Goal: Find specific page/section: Find specific page/section

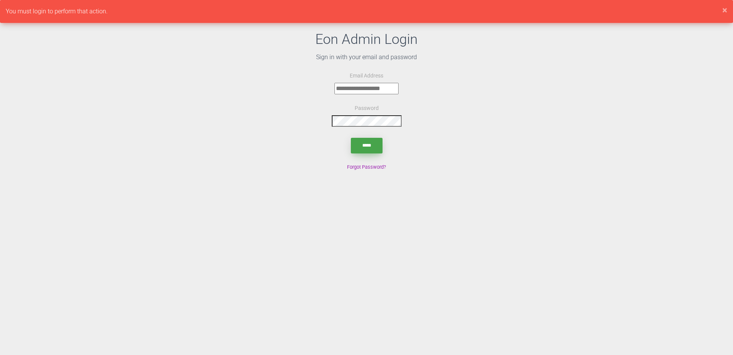
type input "**********"
click at [368, 141] on input "*****" at bounding box center [367, 146] width 32 height 16
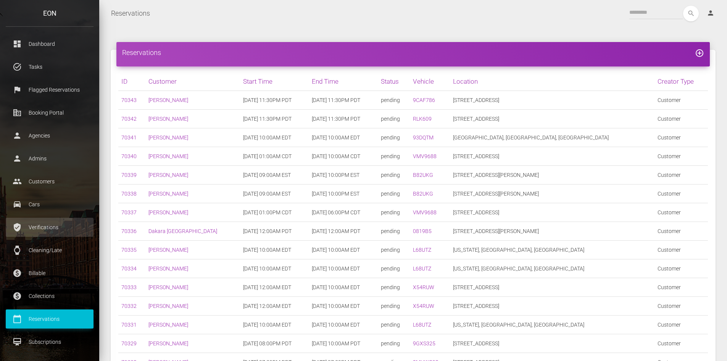
click at [51, 222] on p "Verifications" at bounding box center [49, 226] width 76 height 11
